Goal: Find specific page/section: Find specific page/section

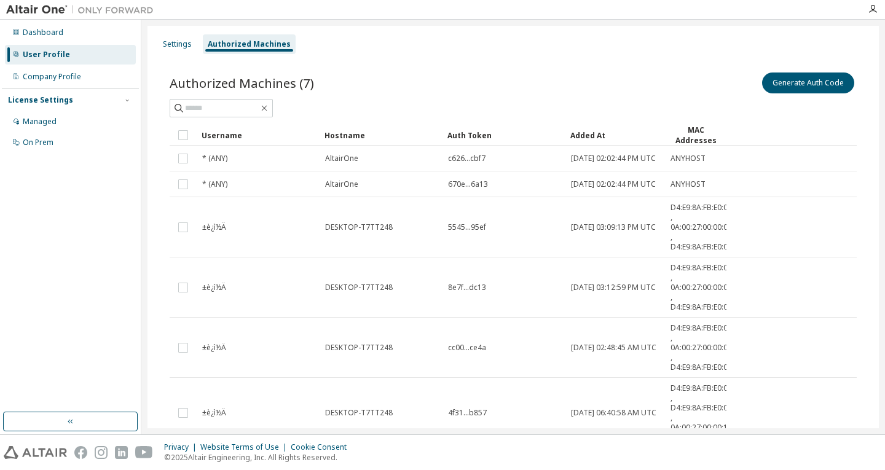
click at [47, 13] on img at bounding box center [83, 10] width 154 height 12
click at [42, 6] on img at bounding box center [83, 10] width 154 height 12
click at [38, 36] on div "Dashboard" at bounding box center [43, 33] width 41 height 10
